Goal: Information Seeking & Learning: Learn about a topic

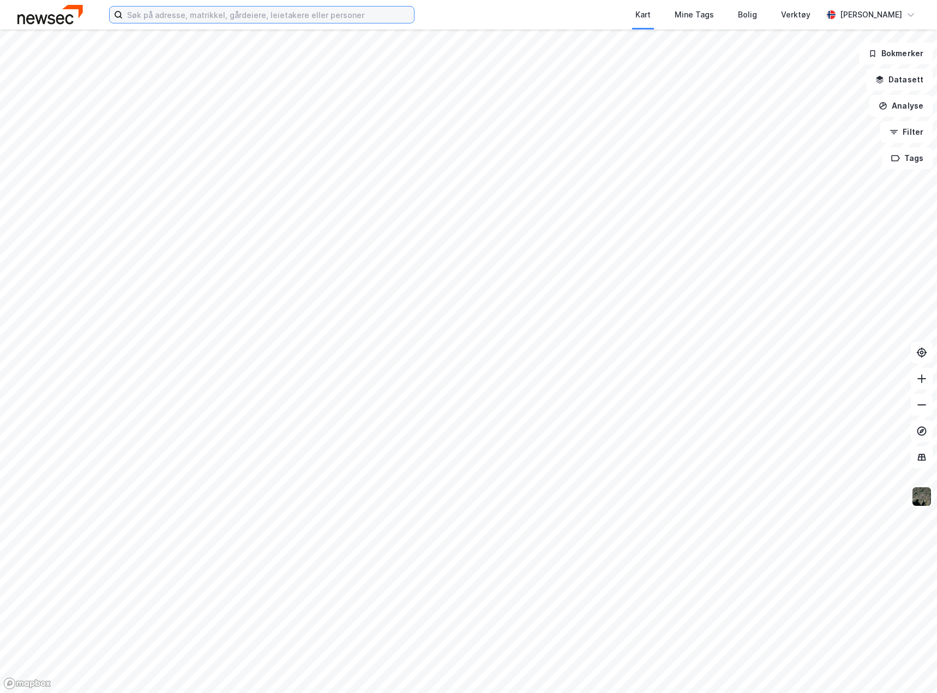
click at [198, 14] on input at bounding box center [268, 15] width 291 height 16
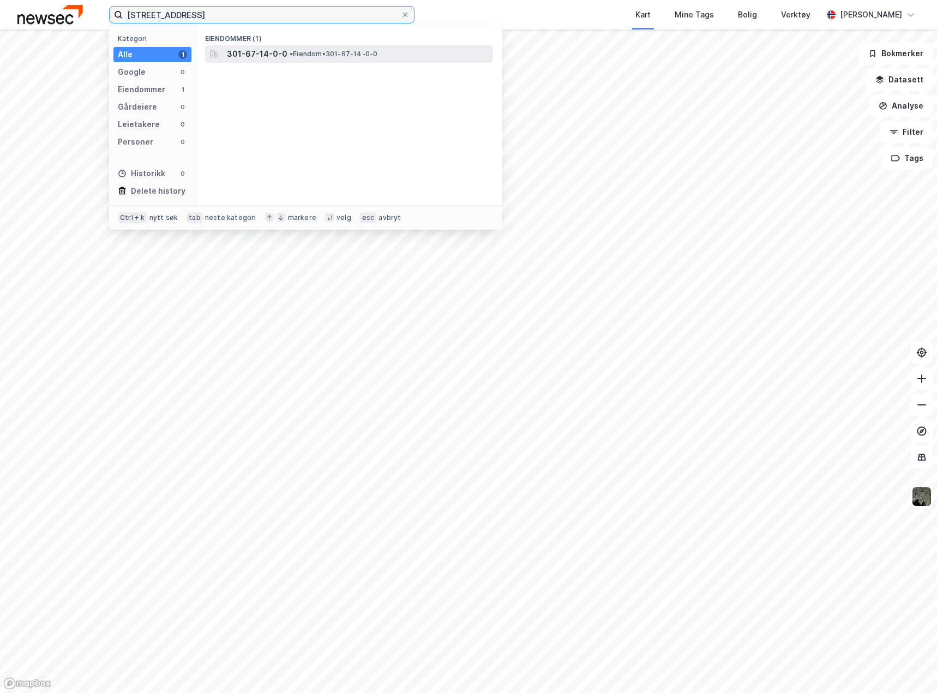
type input "[STREET_ADDRESS]"
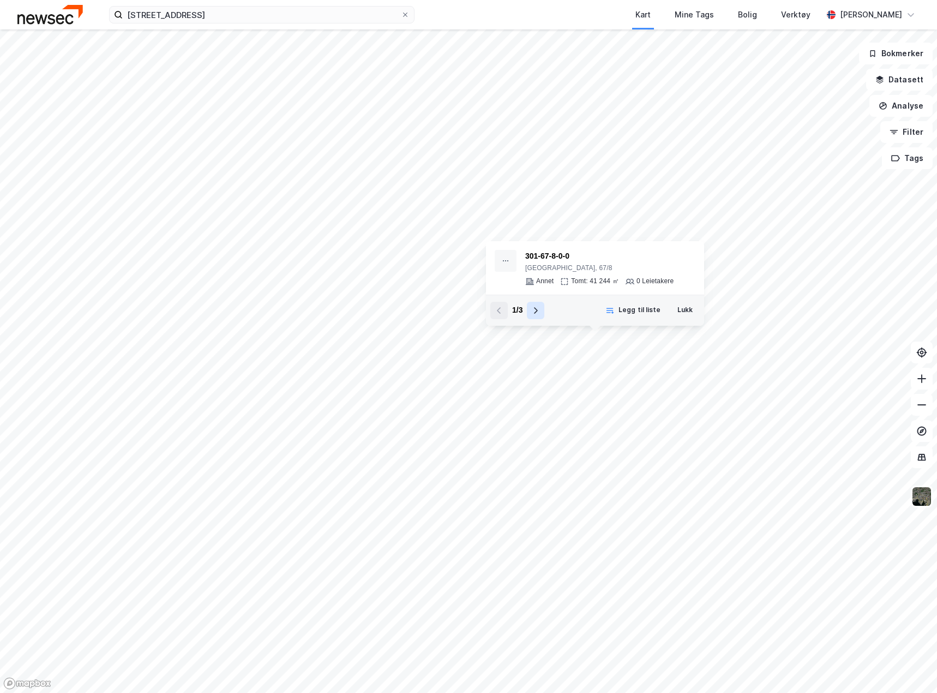
click at [537, 318] on button at bounding box center [535, 310] width 17 height 17
click at [502, 311] on icon at bounding box center [499, 310] width 9 height 9
click at [502, 310] on icon at bounding box center [499, 310] width 9 height 9
click at [569, 268] on div "[GEOGRAPHIC_DATA], 67/8" at bounding box center [599, 268] width 148 height 9
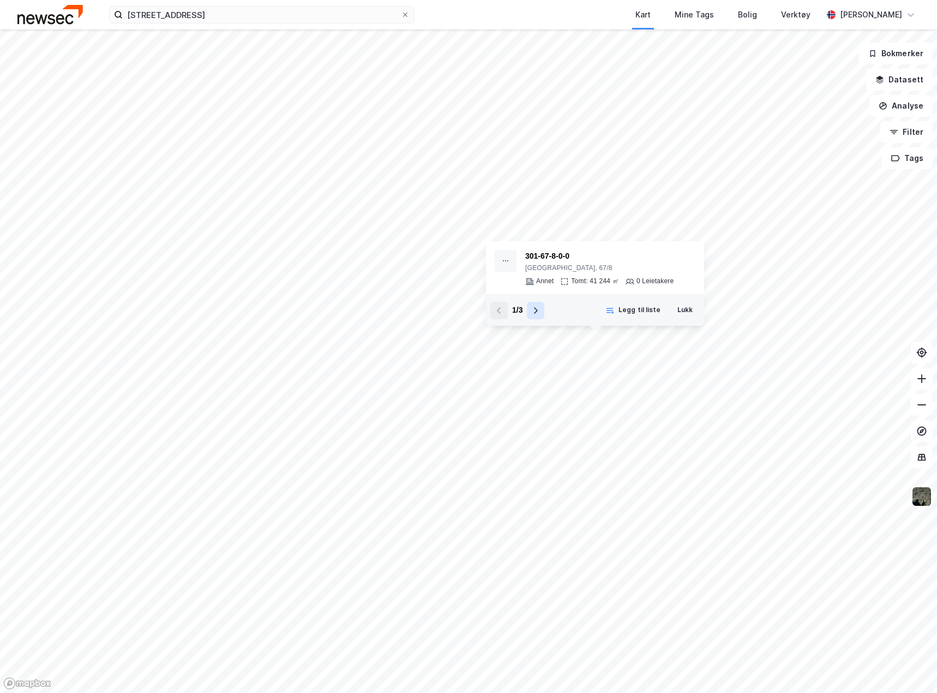
click at [531, 308] on icon at bounding box center [535, 310] width 9 height 9
click at [554, 251] on div "301-67-9-0-0" at bounding box center [599, 256] width 148 height 13
click at [537, 310] on icon at bounding box center [537, 310] width 4 height 7
click at [607, 264] on div "[GEOGRAPHIC_DATA], 67/9" at bounding box center [599, 268] width 148 height 9
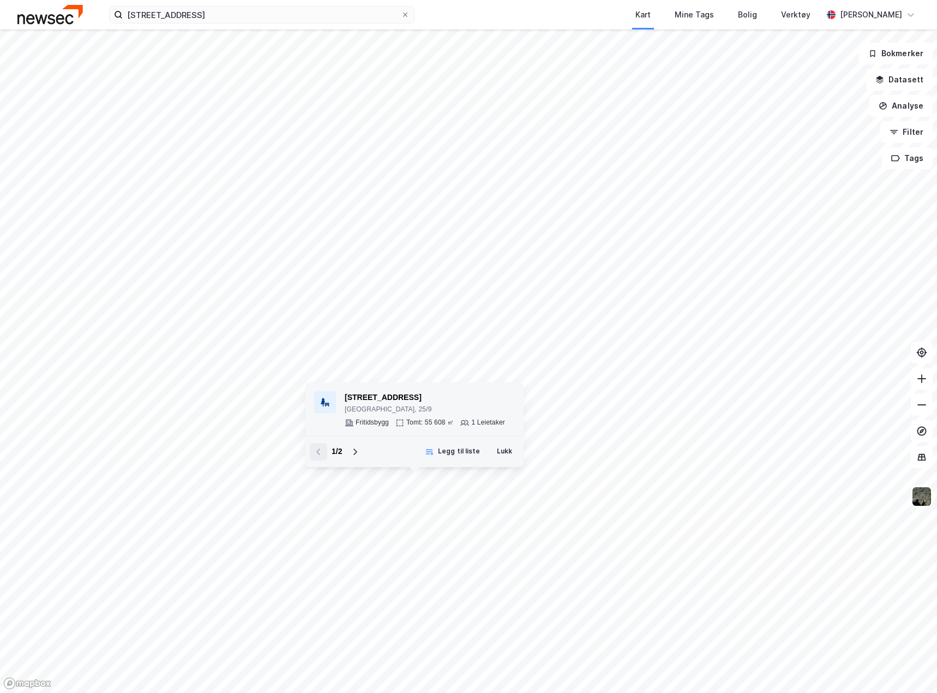
click at [370, 399] on div "[STREET_ADDRESS]" at bounding box center [425, 397] width 160 height 13
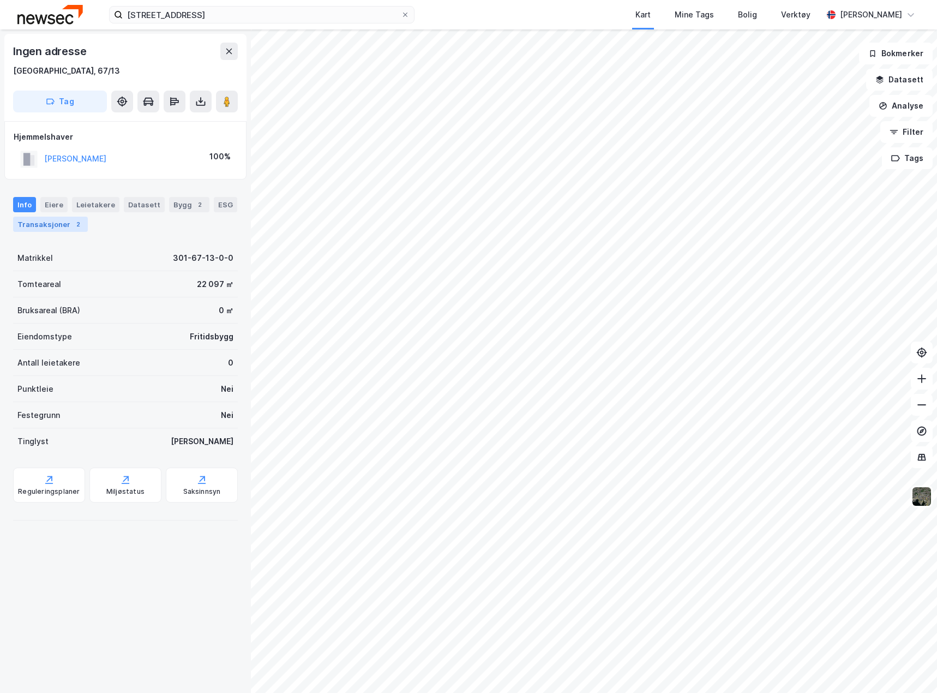
click at [59, 224] on div "Transaksjoner 2" at bounding box center [50, 224] width 75 height 15
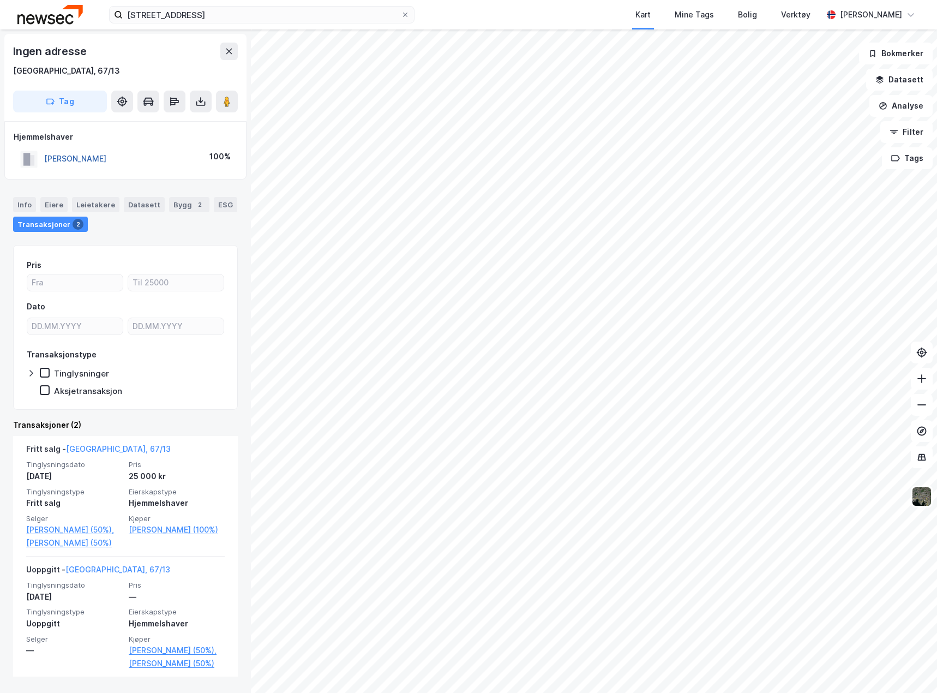
click at [0, 0] on button "[PERSON_NAME]" at bounding box center [0, 0] width 0 height 0
click at [654, 0] on html "67/14, oslo Kart Mine Tags Bolig Verktøy [PERSON_NAME] Ingen adresse [GEOGRAPHI…" at bounding box center [468, 346] width 937 height 693
